Goal: Transaction & Acquisition: Purchase product/service

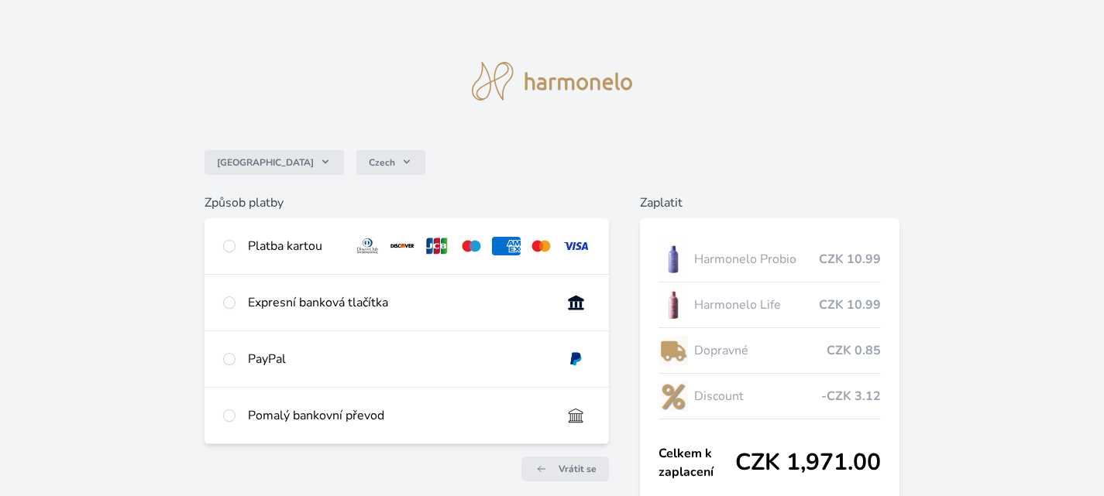
click at [287, 244] on div "Platba kartou" at bounding box center [294, 246] width 93 height 19
radio input "true"
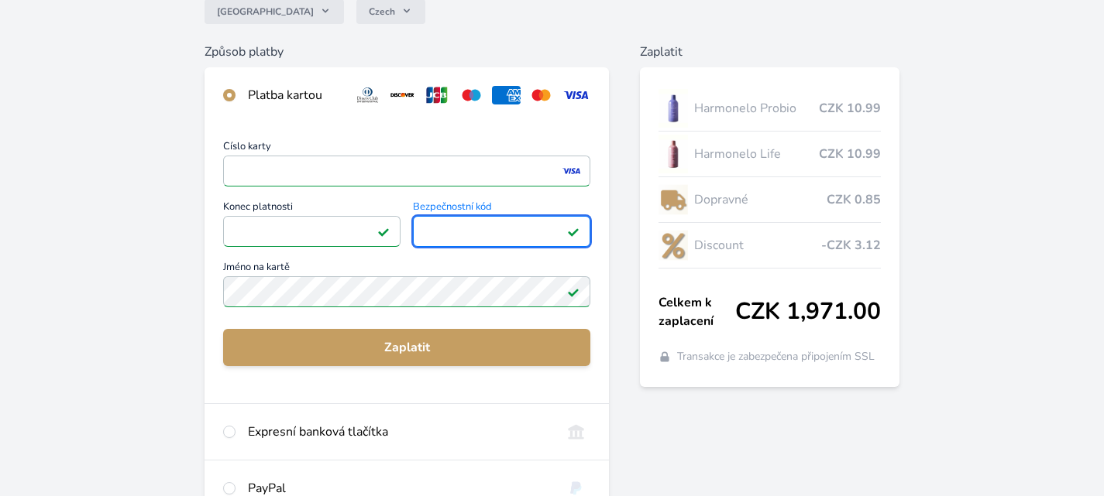
scroll to position [155, 0]
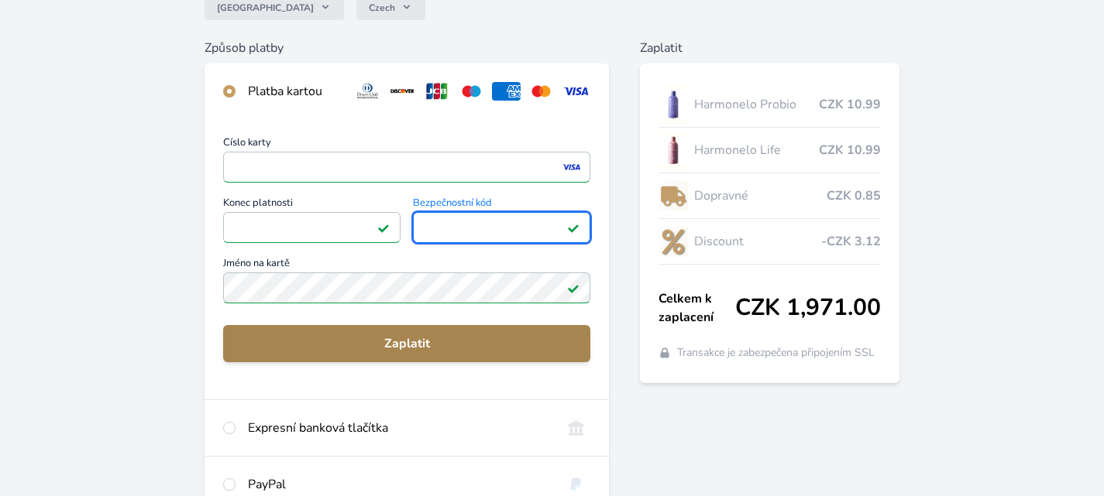
click at [405, 339] on span "Zaplatit" at bounding box center [406, 344] width 342 height 19
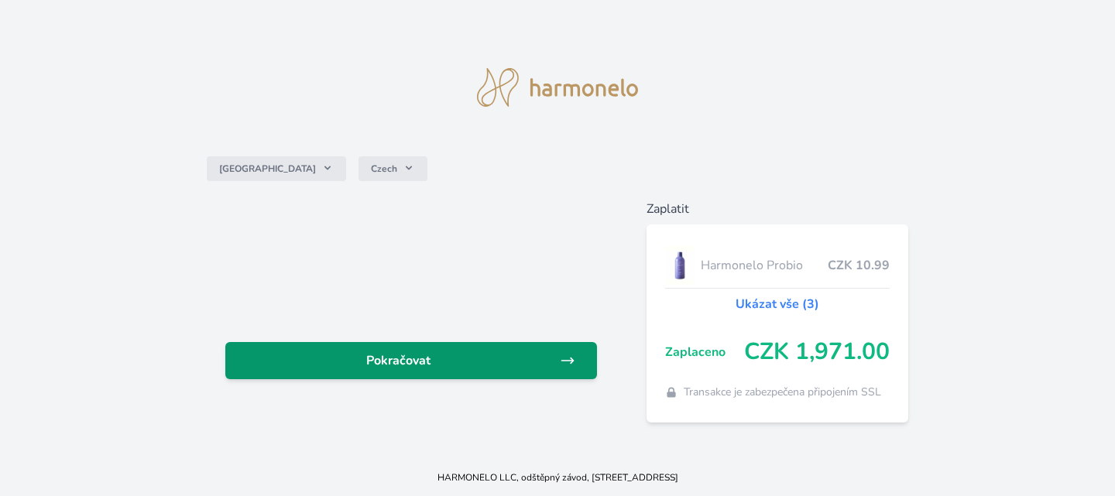
click at [400, 359] on span "Pokračovat" at bounding box center [399, 361] width 322 height 19
